Goal: Transaction & Acquisition: Download file/media

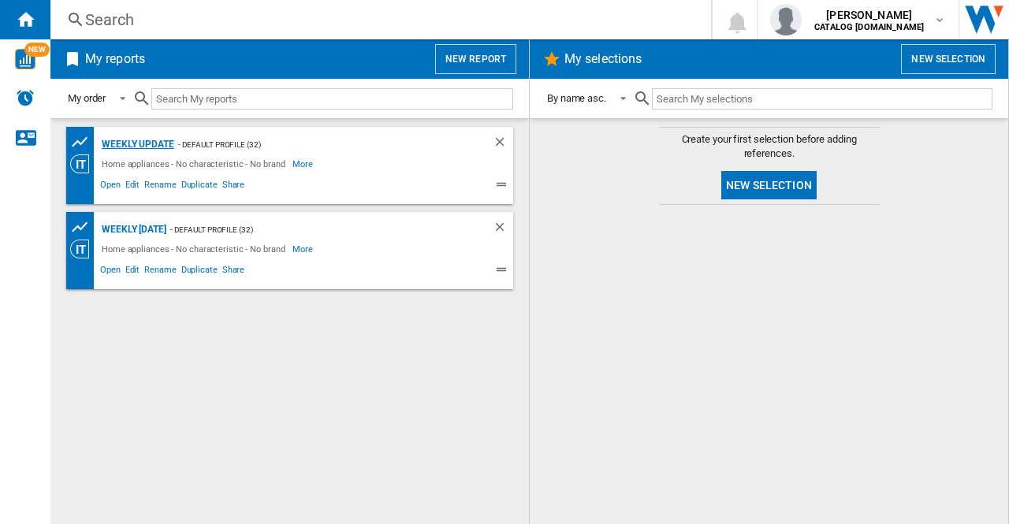
click at [133, 140] on div "Weekly update" at bounding box center [136, 145] width 76 height 20
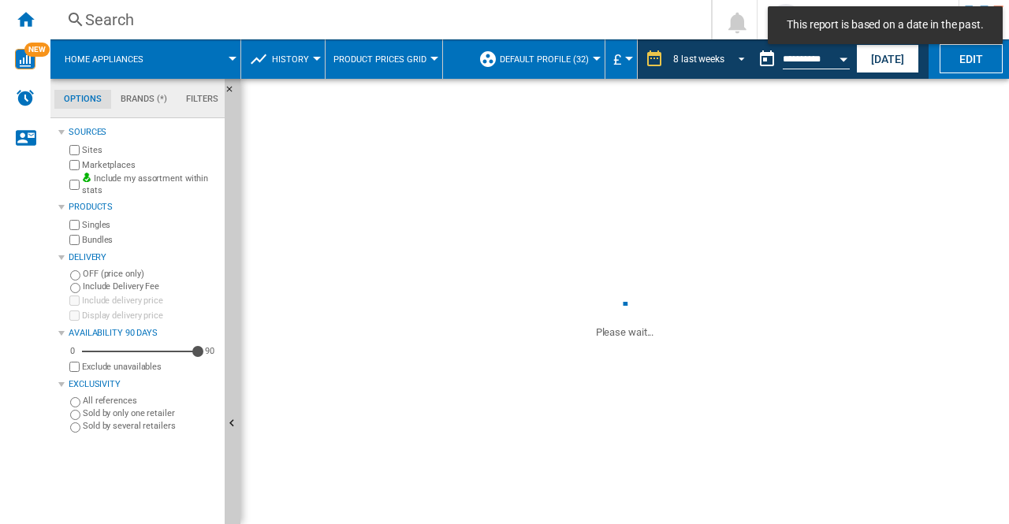
click at [736, 55] on span "REPORTS.WIZARD.STEPS.REPORT.STEPS.REPORT_OPTIONS.PERIOD: 8 last weeks" at bounding box center [736, 57] width 19 height 14
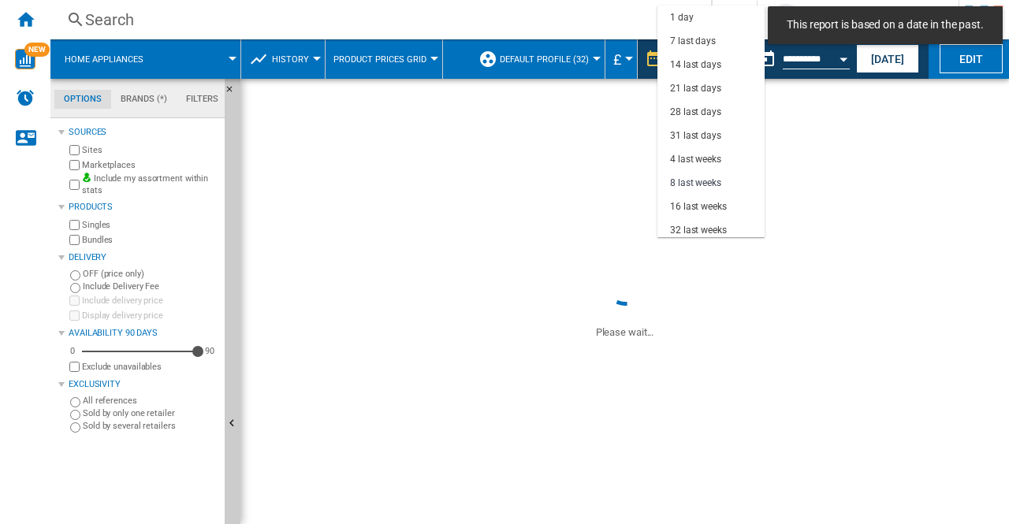
scroll to position [99, 0]
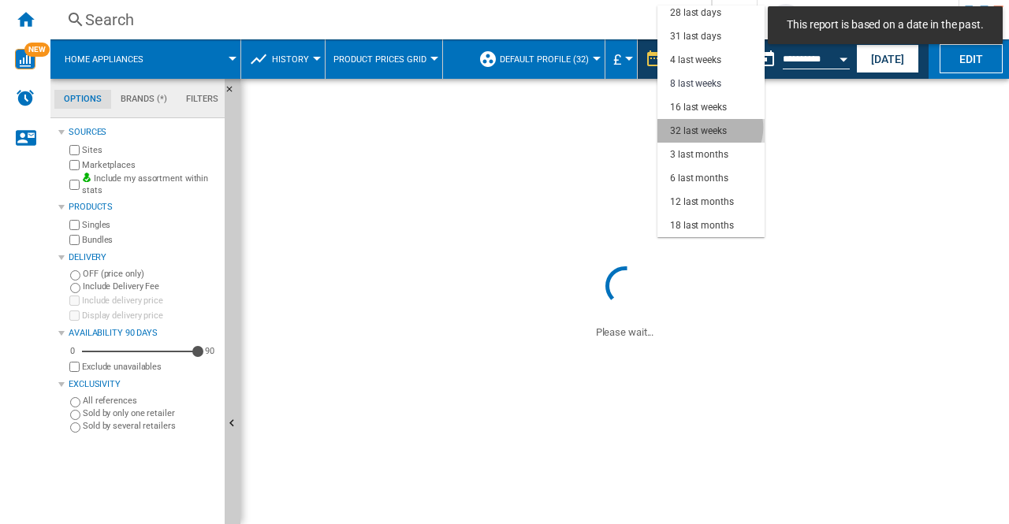
click at [709, 128] on div "32 last weeks" at bounding box center [698, 130] width 57 height 13
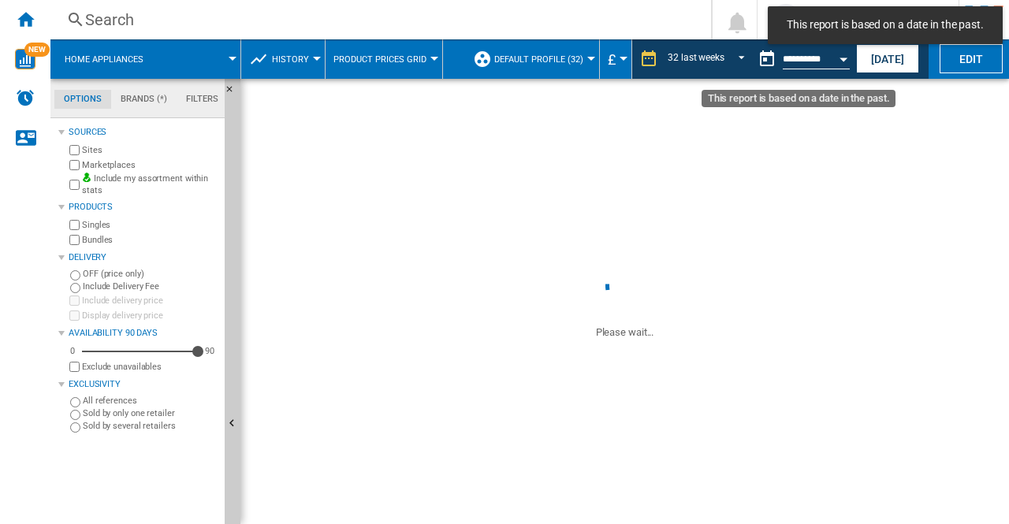
click at [842, 60] on div "Open calendar" at bounding box center [843, 60] width 8 height 4
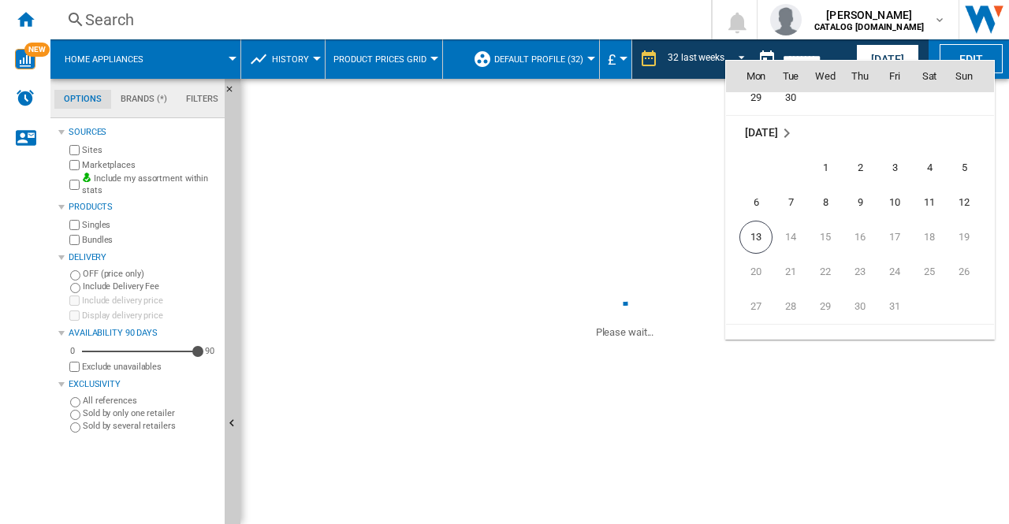
scroll to position [7519, 0]
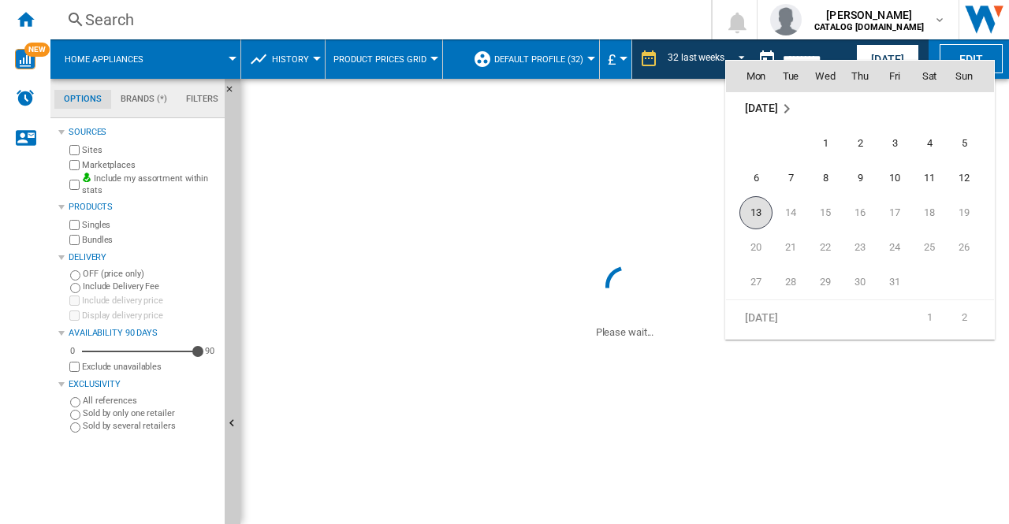
click at [760, 205] on span "13" at bounding box center [755, 212] width 33 height 33
type input "**********"
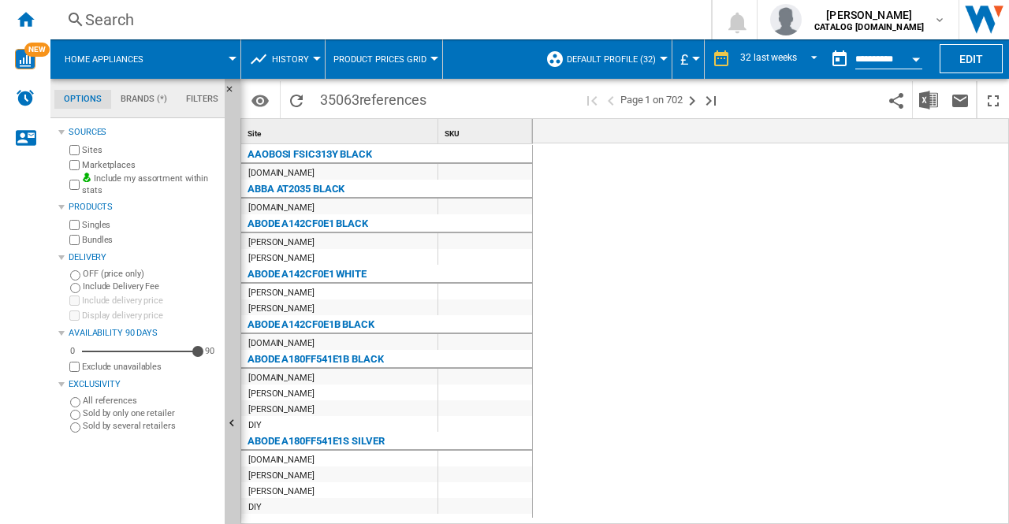
scroll to position [0, 3432]
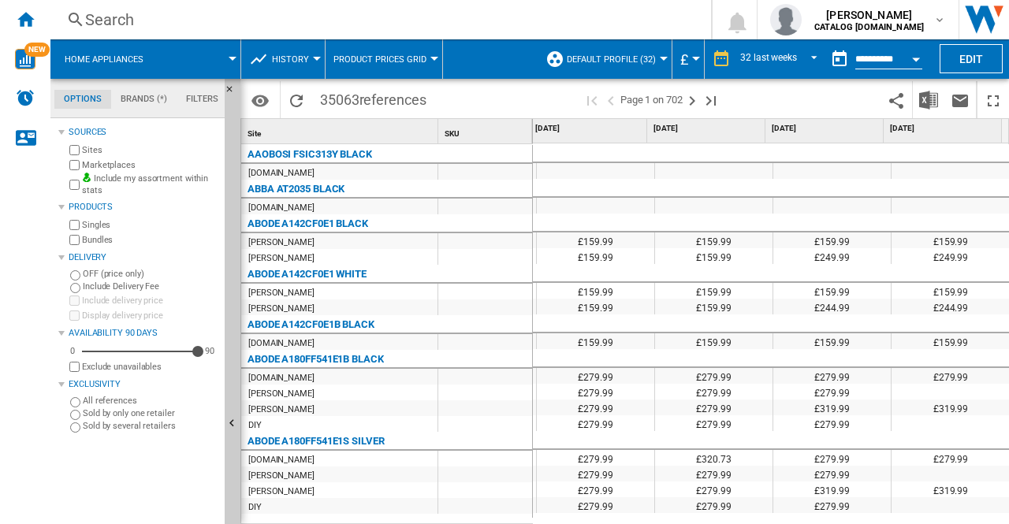
click at [920, 53] on button "Open calendar" at bounding box center [915, 57] width 28 height 28
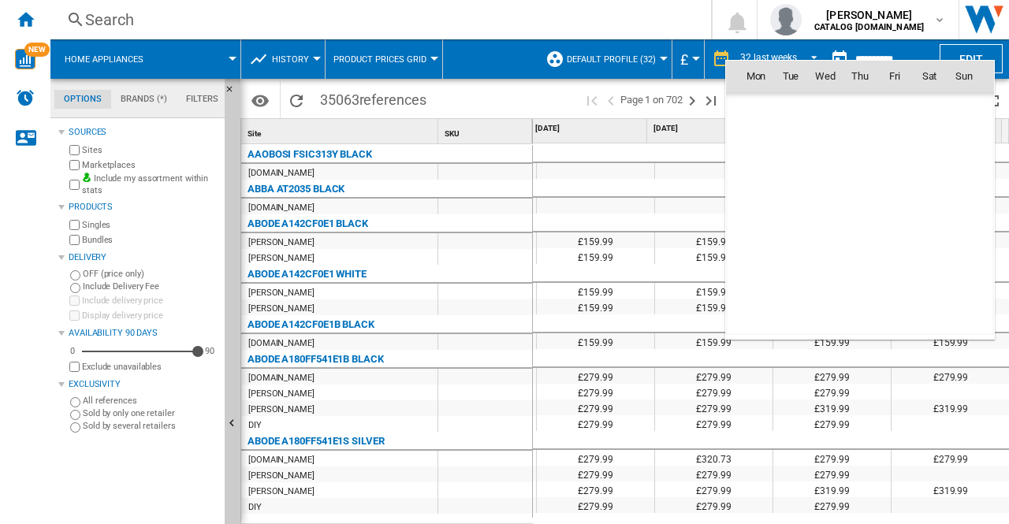
scroll to position [7517, 0]
click at [897, 169] on span "10" at bounding box center [895, 180] width 32 height 32
type input "**********"
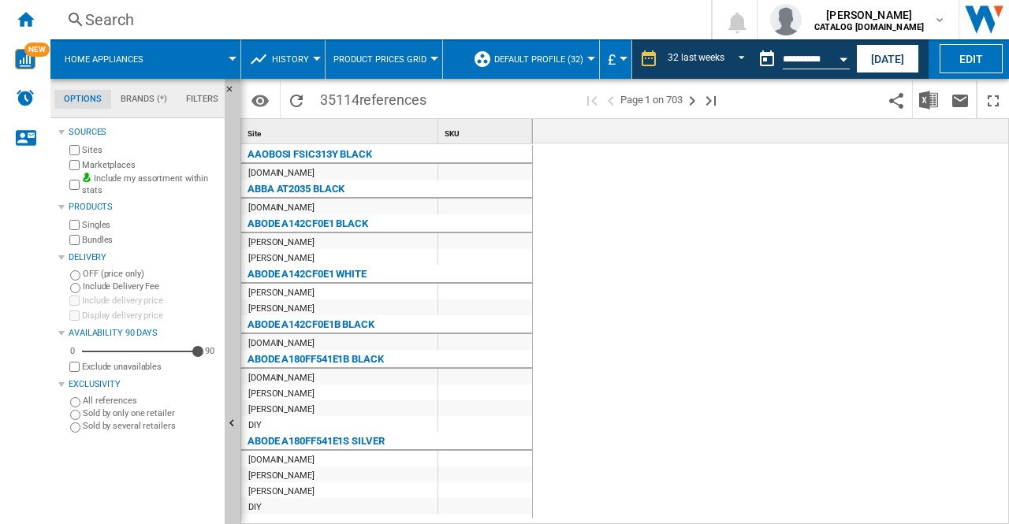
scroll to position [0, 3313]
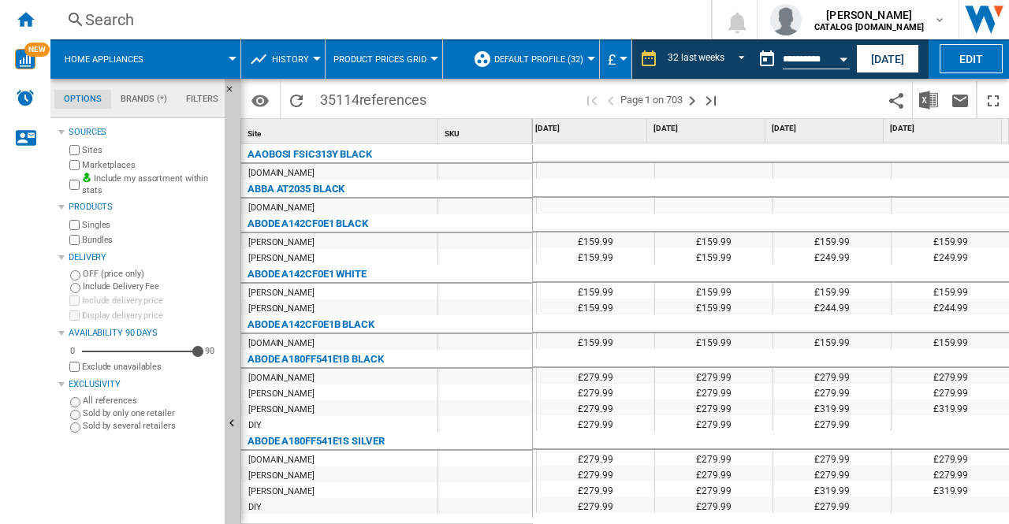
click at [605, 155] on div at bounding box center [596, 153] width 118 height 19
click at [936, 110] on button "Download in Excel" at bounding box center [928, 99] width 32 height 37
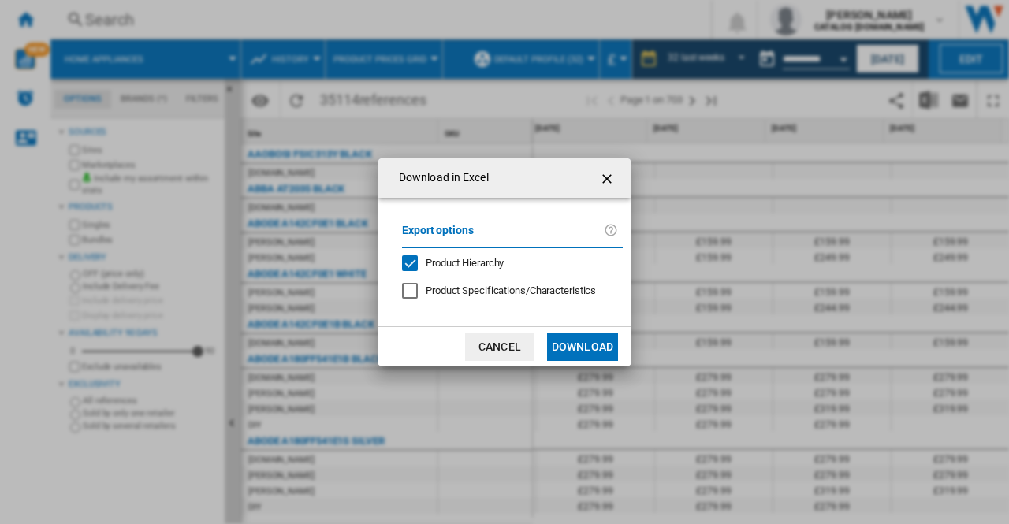
click at [405, 286] on div at bounding box center [410, 291] width 16 height 16
click at [588, 346] on button "Download" at bounding box center [582, 347] width 71 height 28
